Goal: Task Accomplishment & Management: Use online tool/utility

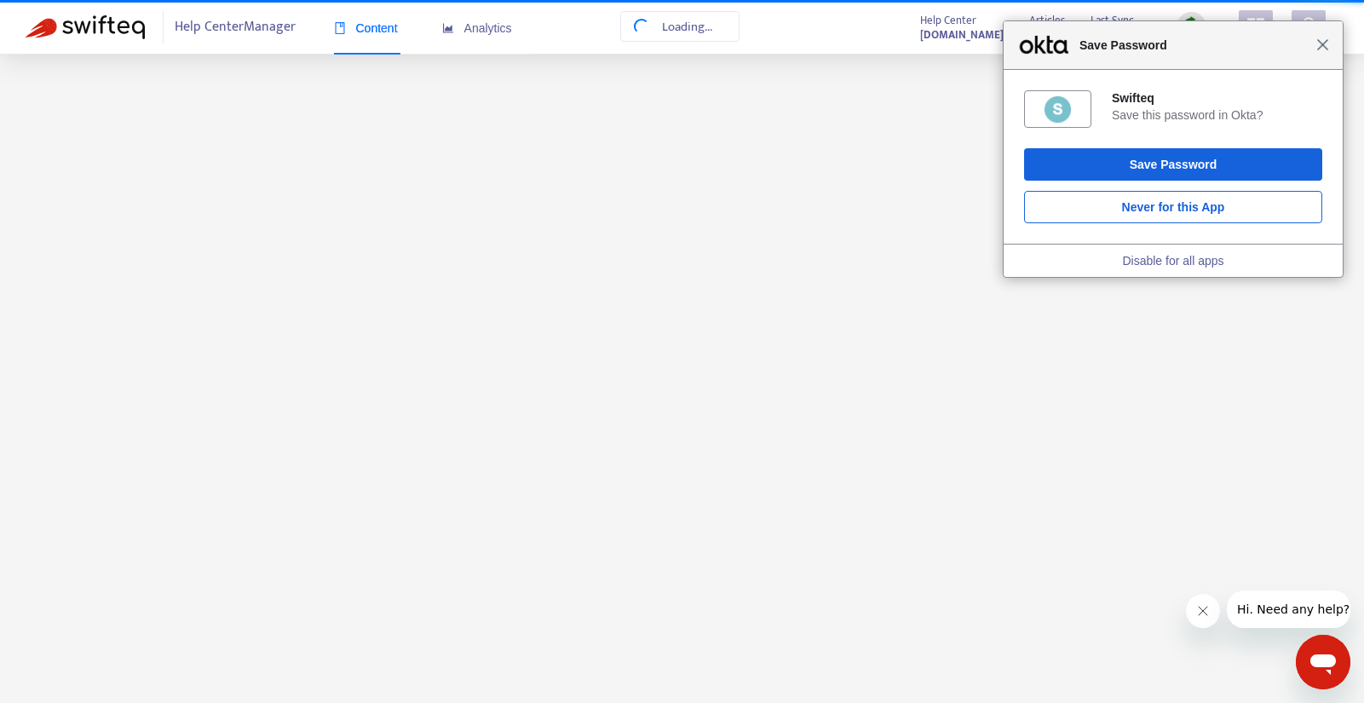
click at [1322, 45] on span "Close" at bounding box center [1322, 44] width 13 height 13
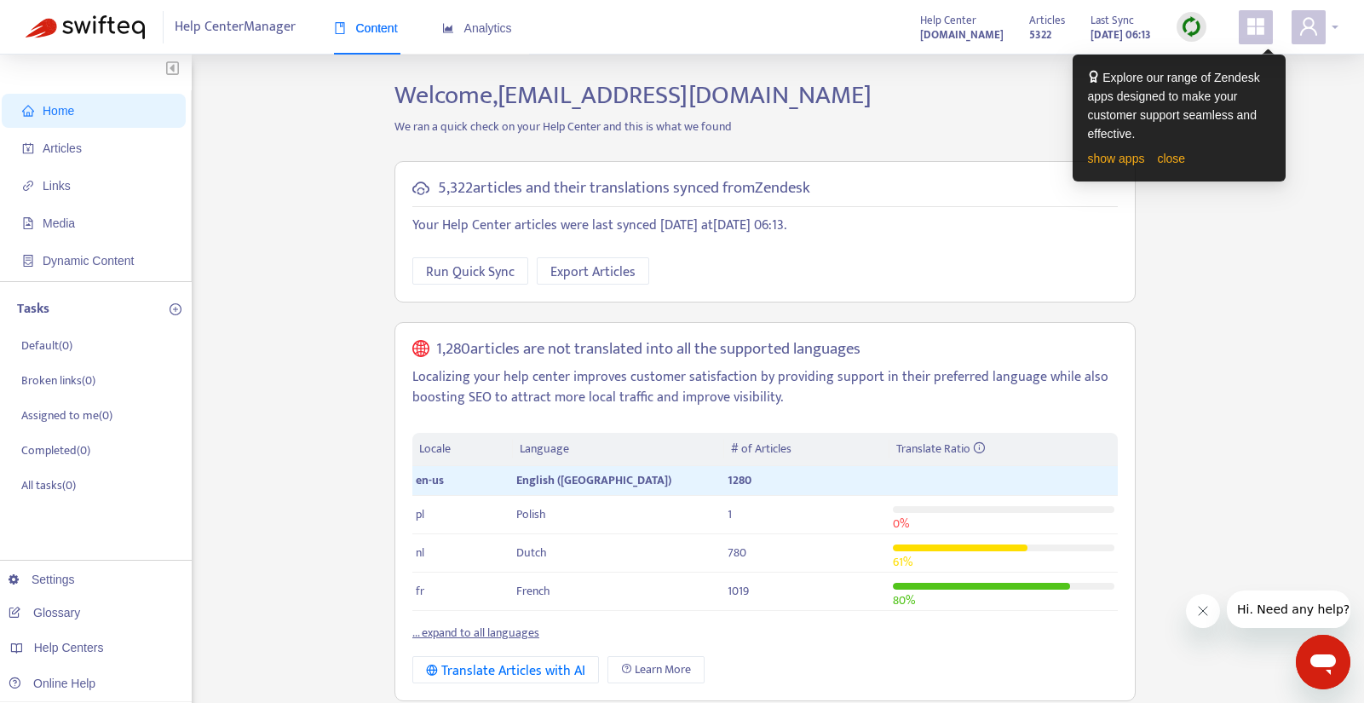
click at [1317, 23] on icon "user" at bounding box center [1309, 26] width 20 height 20
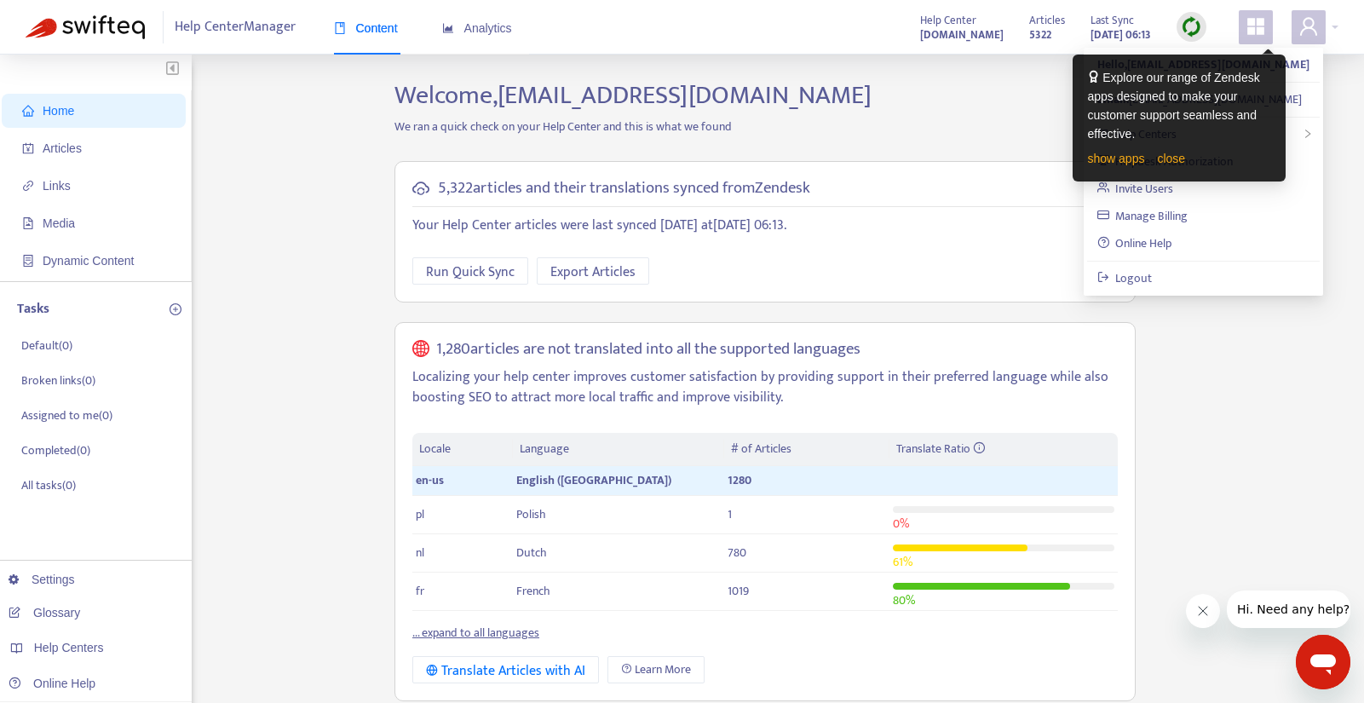
click at [1266, 55] on div "Explore our range of Zendesk apps designed to make your customer support seamle…" at bounding box center [1179, 119] width 213 height 128
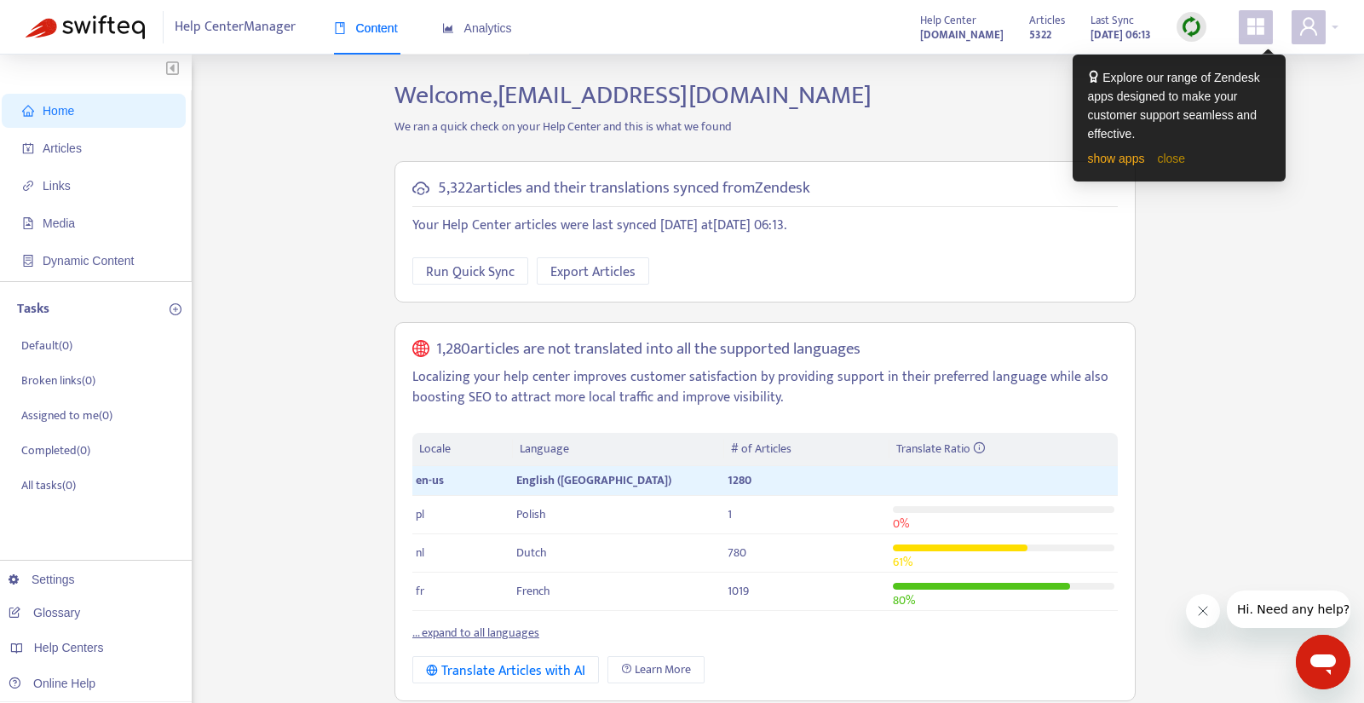
click at [1174, 155] on link "close" at bounding box center [1171, 159] width 28 height 14
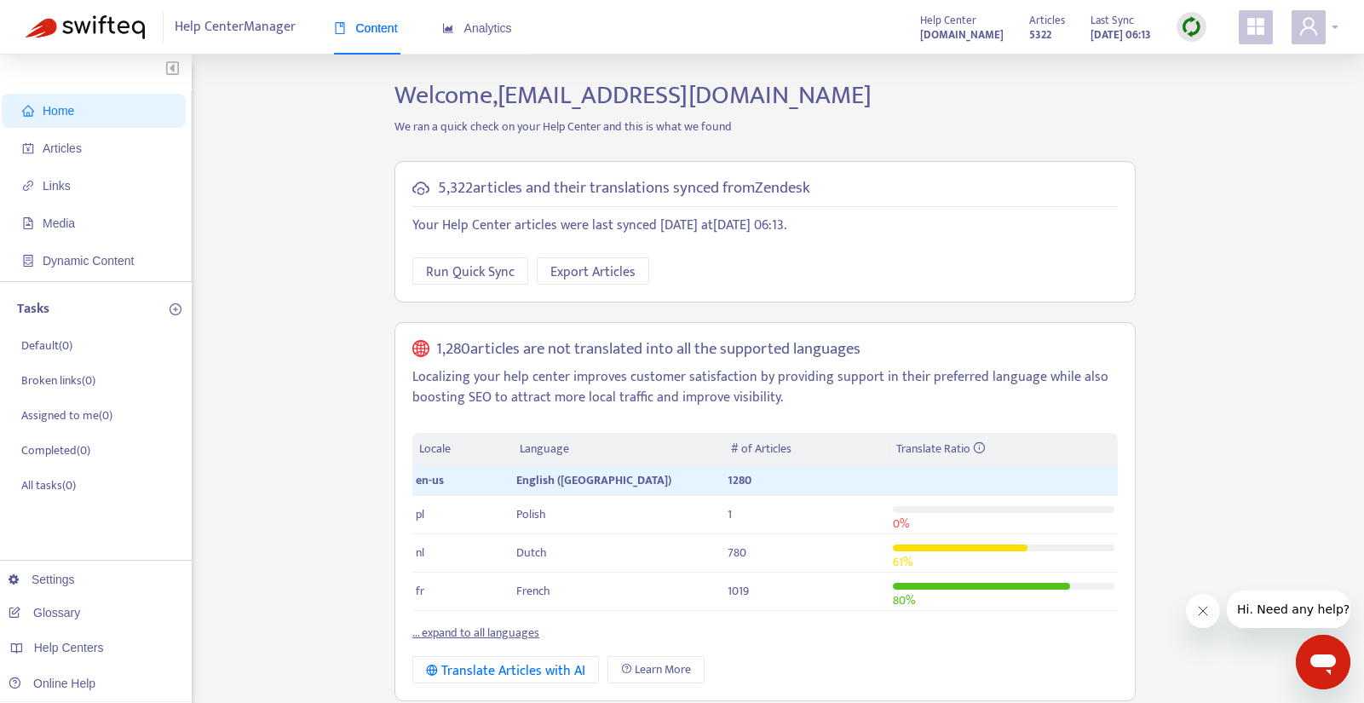
click at [1305, 17] on icon "user" at bounding box center [1309, 26] width 20 height 20
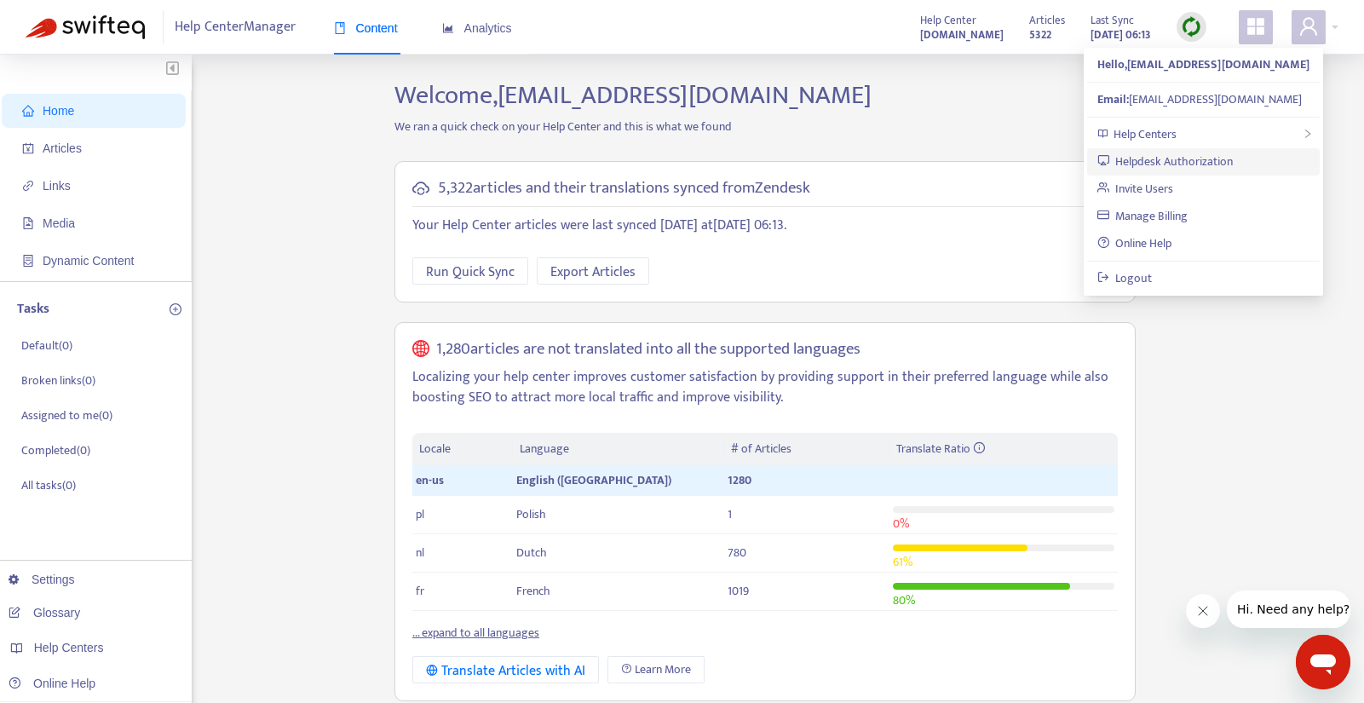
click at [1190, 160] on link "Helpdesk Authorization" at bounding box center [1165, 162] width 136 height 20
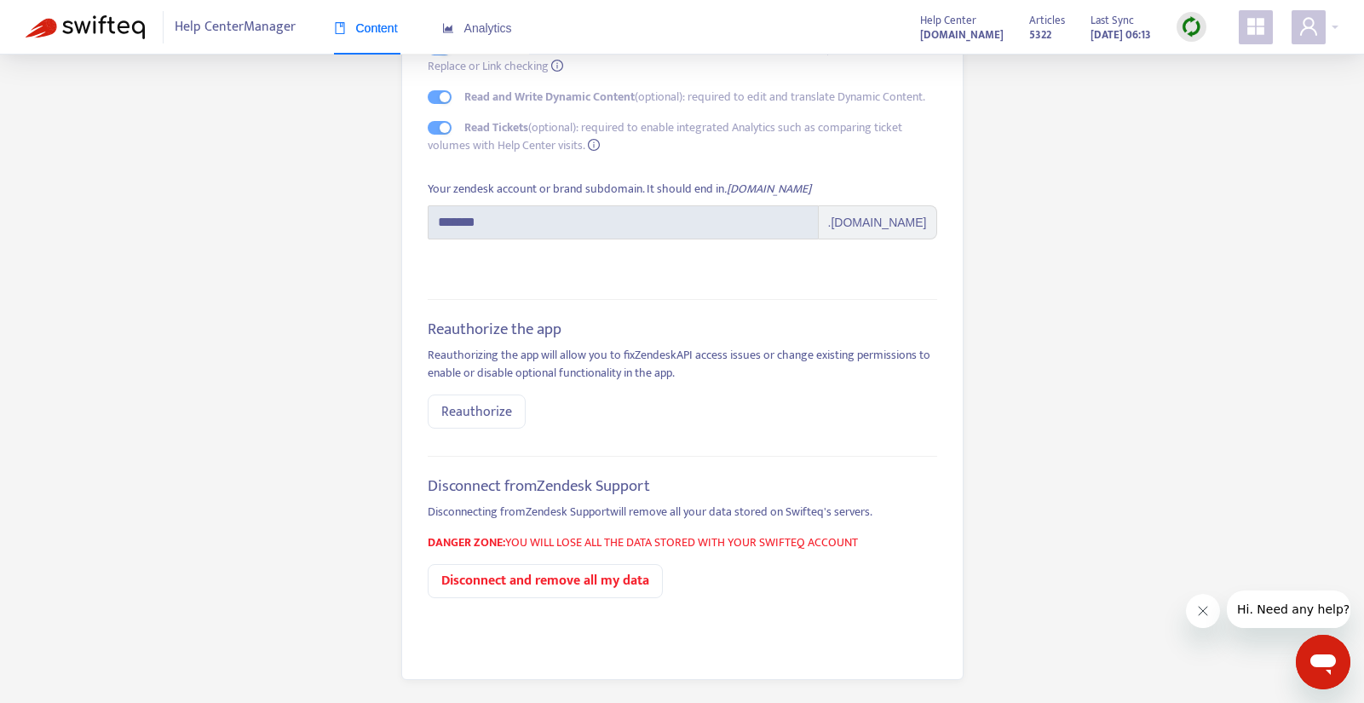
scroll to position [212, 0]
click at [461, 406] on span "Reauthorize" at bounding box center [476, 409] width 71 height 21
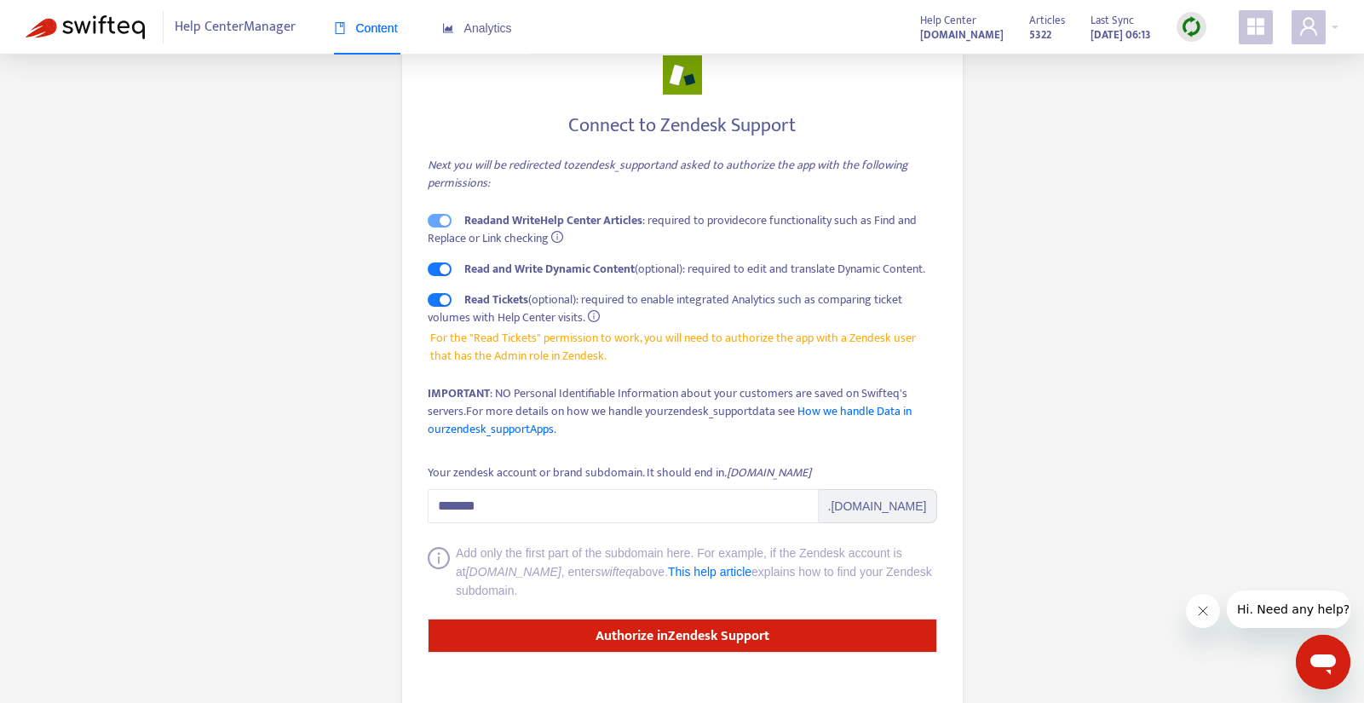
scroll to position [76, 0]
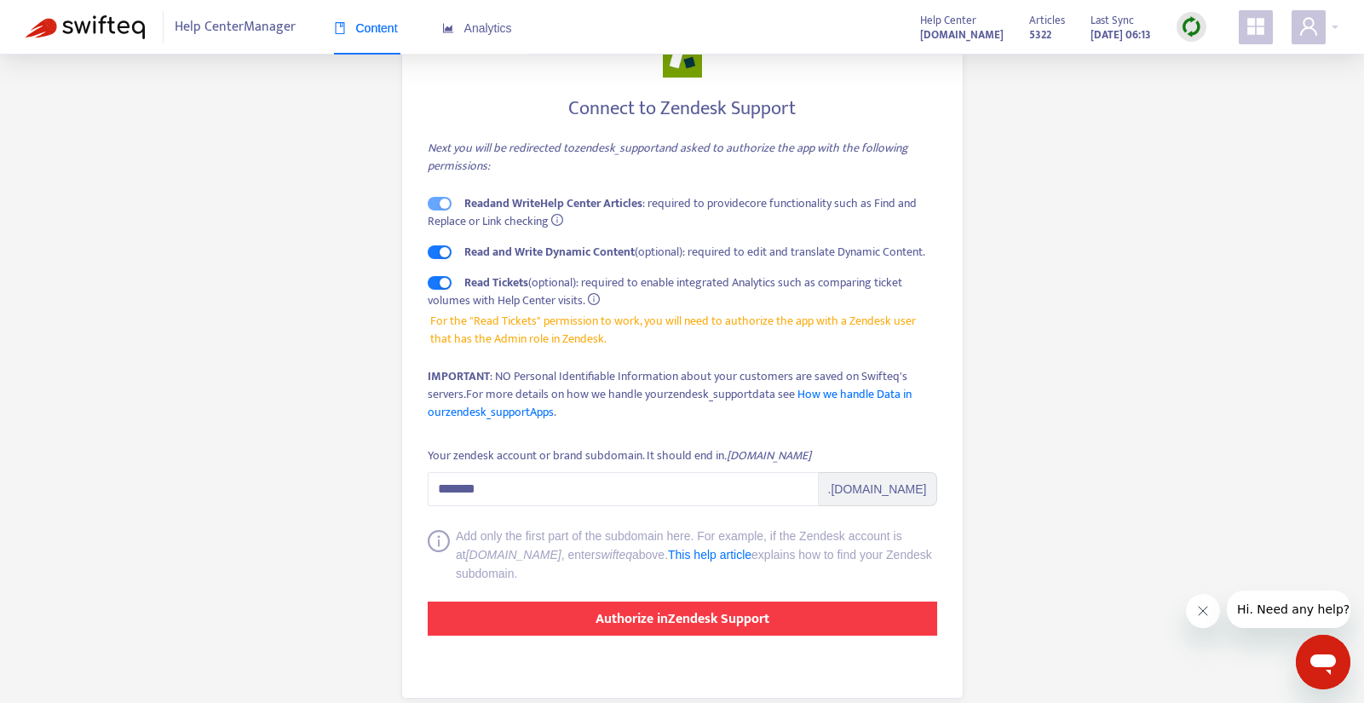
click at [567, 620] on button "Authorize in Zendesk Support" at bounding box center [683, 619] width 510 height 34
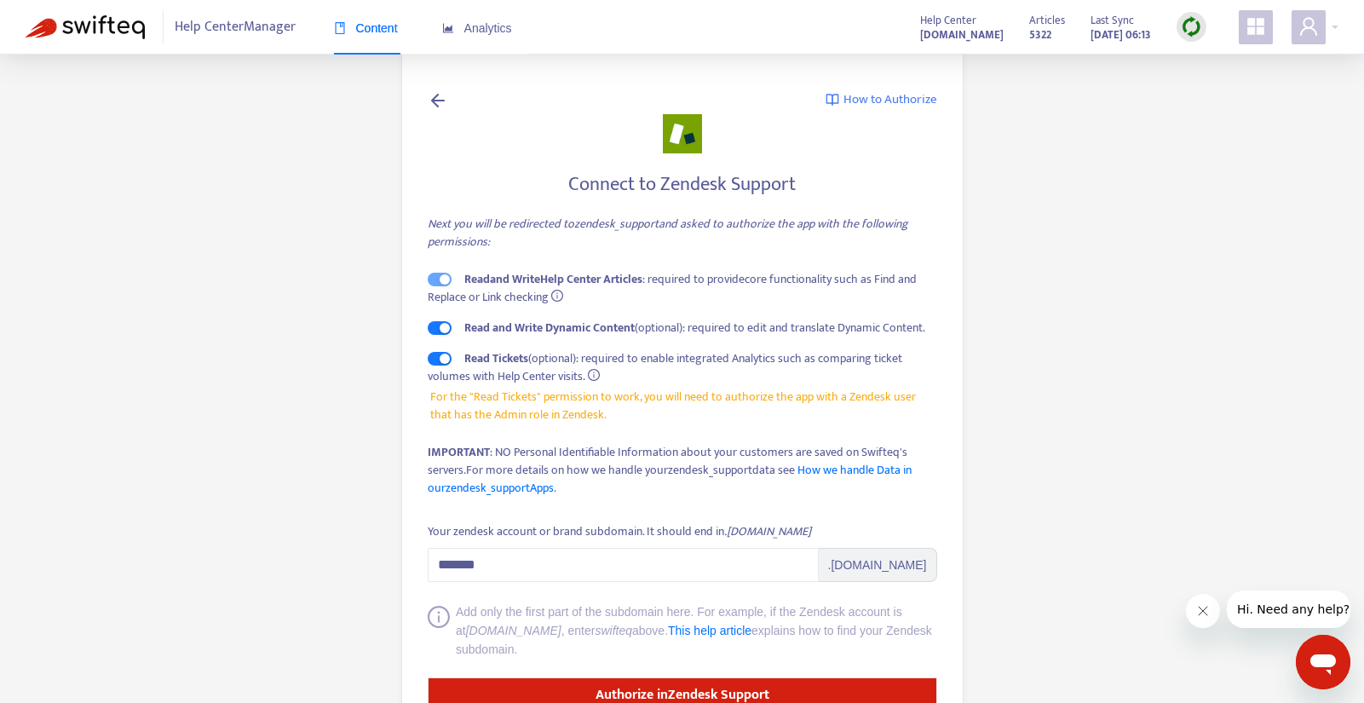
scroll to position [97, 0]
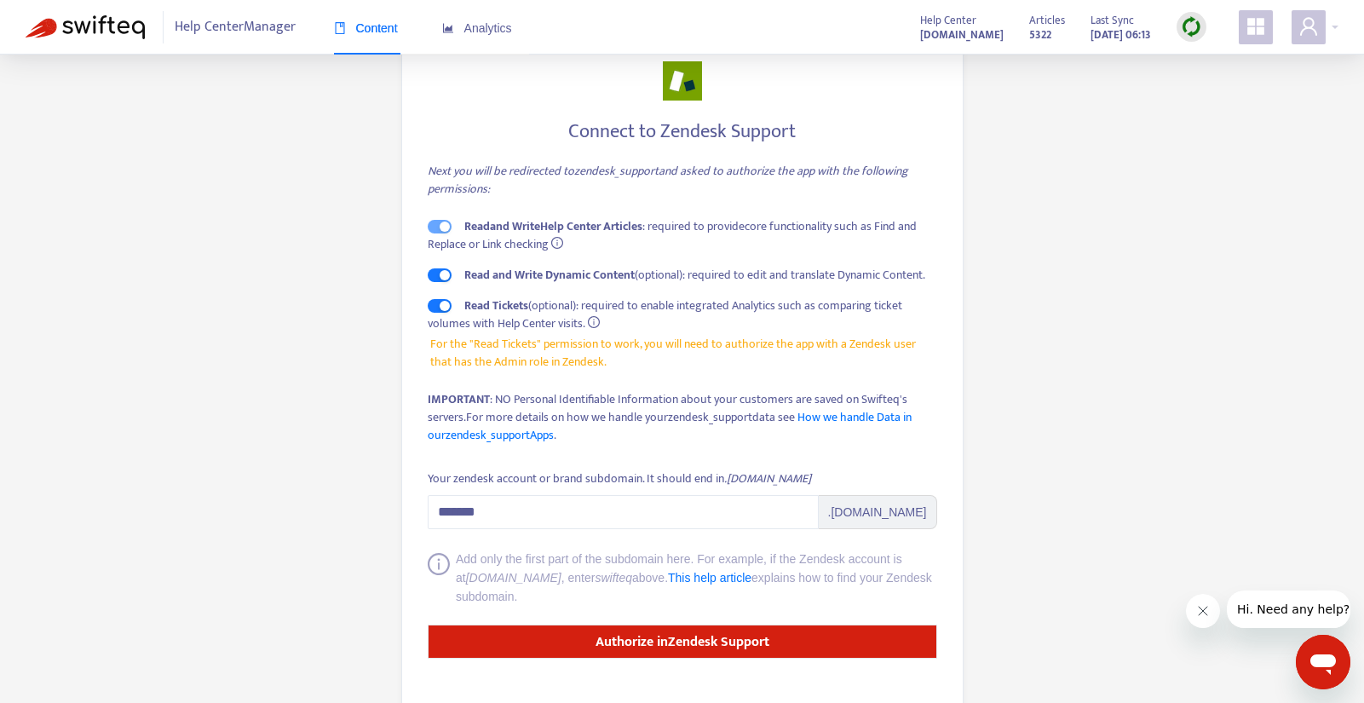
scroll to position [43, 0]
